Goal: Complete application form

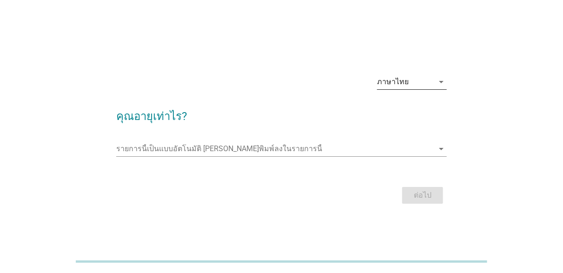
click at [389, 78] on div "ภาษาไทย" at bounding box center [393, 82] width 32 height 8
click at [389, 78] on div "English" at bounding box center [412, 89] width 55 height 22
click at [389, 78] on div "English" at bounding box center [389, 82] width 24 height 8
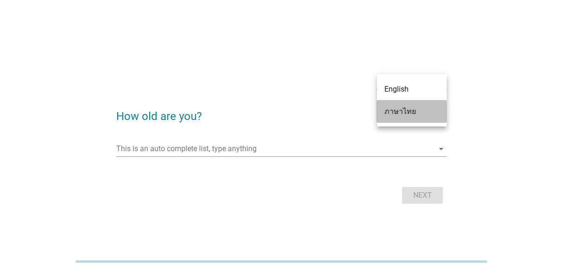
click at [392, 114] on div "ภาษาไทย" at bounding box center [412, 111] width 55 height 11
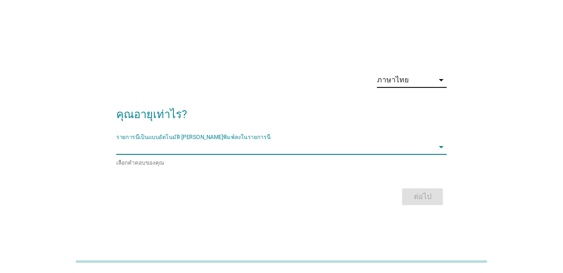
click at [351, 147] on input "รายการนี้เป็นแบบอัตโนมัติ คุณสามารถพิมพ์ลงในรายการนี้" at bounding box center [275, 147] width 318 height 15
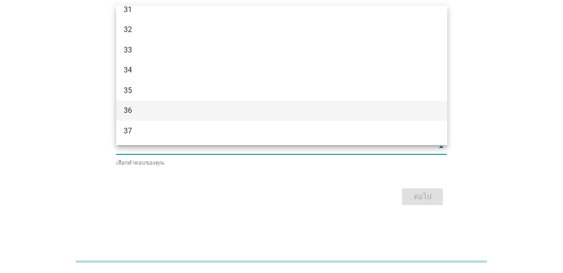
scroll to position [320, 0]
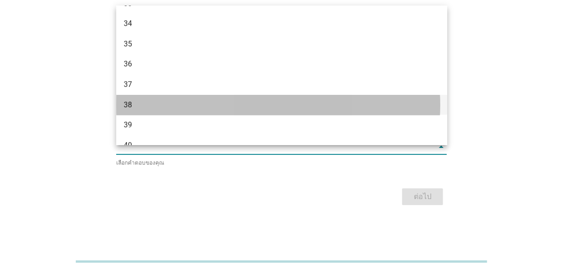
click at [187, 109] on div "38" at bounding box center [269, 105] width 290 height 11
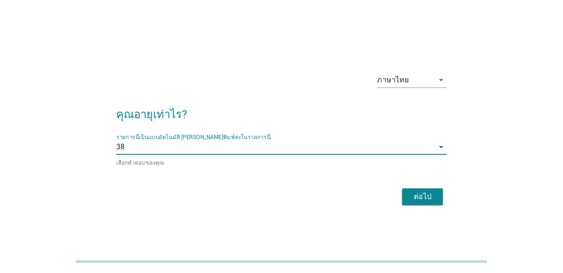
click at [421, 200] on div "ต่อไป" at bounding box center [423, 196] width 26 height 11
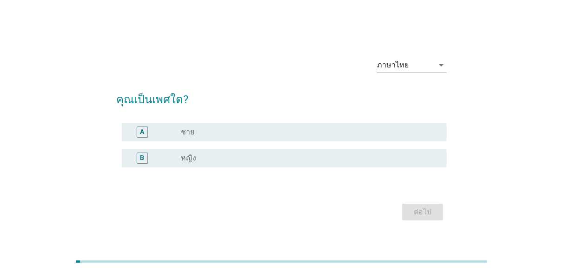
click at [191, 157] on label "หญิง" at bounding box center [188, 158] width 15 height 9
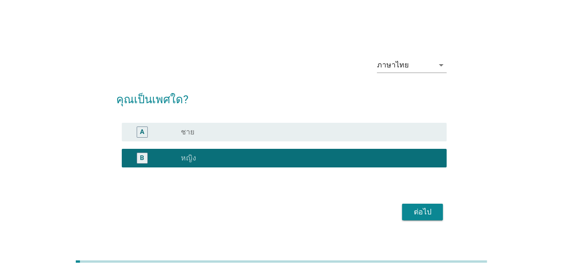
click at [431, 209] on div "ต่อไป" at bounding box center [423, 212] width 26 height 11
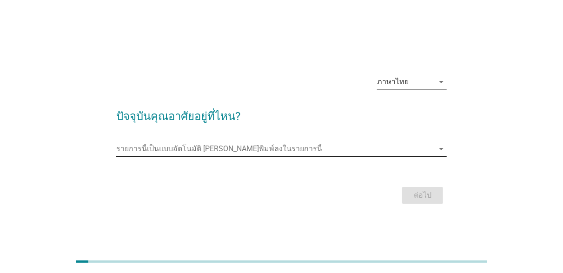
click at [199, 151] on input "รายการนี้เป็นแบบอัตโนมัติ คุณสามารถพิมพ์ลงในรายการนี้" at bounding box center [275, 148] width 318 height 15
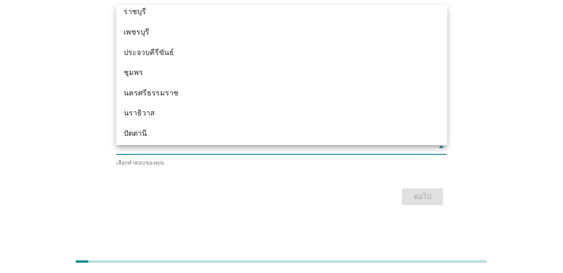
scroll to position [1317, 0]
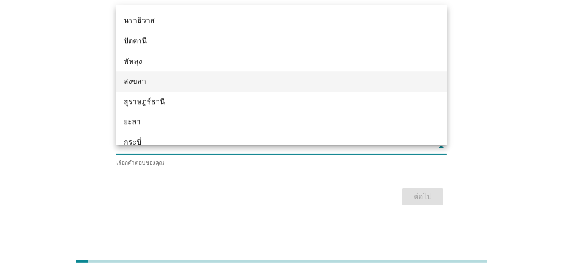
click at [131, 86] on div "สงขลา" at bounding box center [269, 81] width 290 height 11
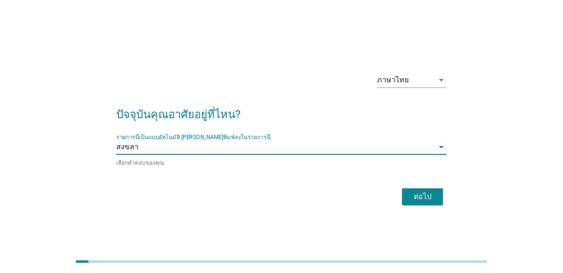
click at [417, 200] on div "ต่อไป" at bounding box center [423, 196] width 26 height 11
